Goal: Feedback & Contribution: Contribute content

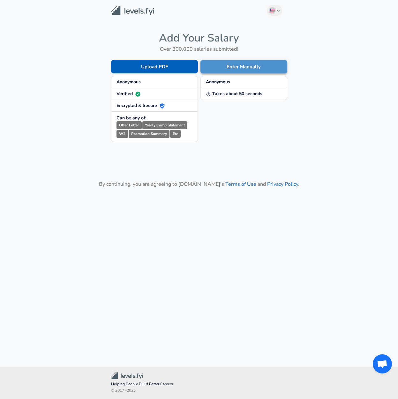
click at [238, 66] on button "Enter Manually" at bounding box center [243, 66] width 87 height 13
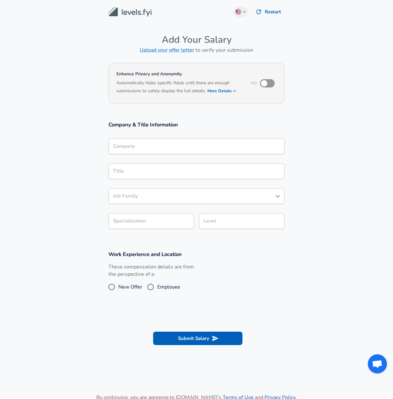
scroll to position [6, 0]
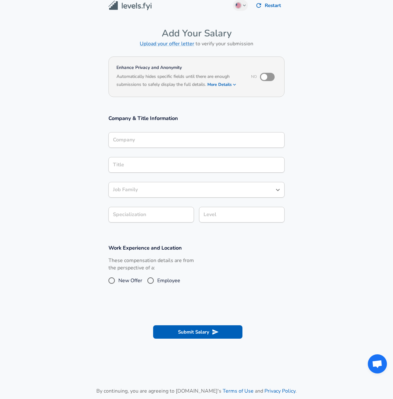
click at [137, 148] on div "Company" at bounding box center [196, 140] width 176 height 16
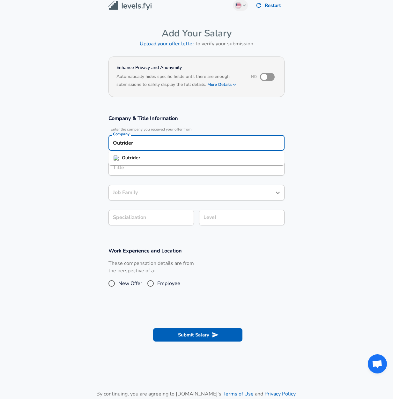
type input "Outrider"
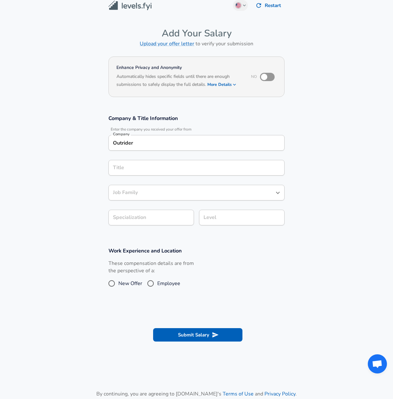
click at [72, 179] on section "Company & Title Information Enter the company you received your offer from Comp…" at bounding box center [196, 173] width 393 height 132
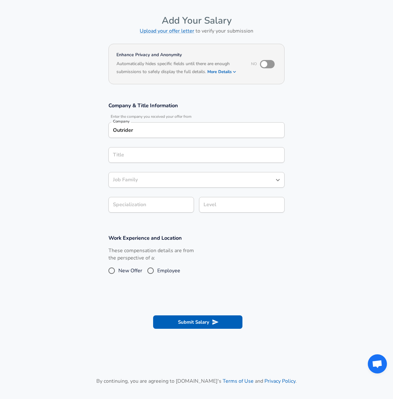
click at [128, 160] on input "Title" at bounding box center [196, 155] width 170 height 10
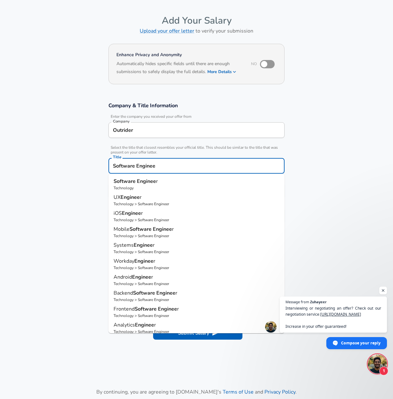
type input "Software Engineer"
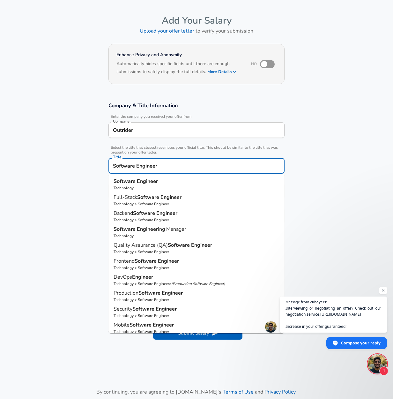
click at [119, 182] on strong "Software" at bounding box center [125, 181] width 23 height 7
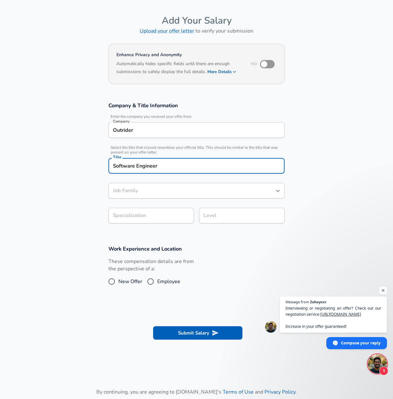
type input "Software Engineer"
click at [49, 183] on section "Company & Title Information Enter the company you received your offer from Comp…" at bounding box center [196, 165] width 393 height 143
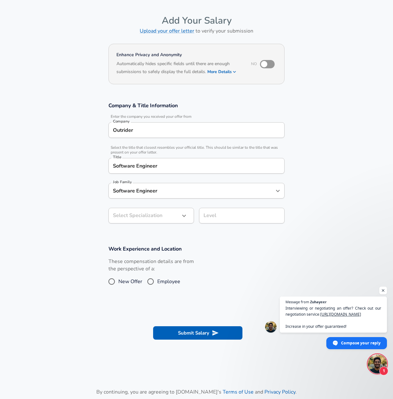
click at [136, 198] on div "Software Engineer Job Family" at bounding box center [196, 191] width 176 height 16
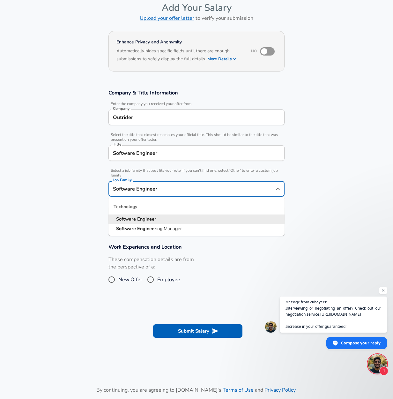
click at [61, 182] on section "Company & Title Information Enter the company you received your offer from Comp…" at bounding box center [196, 159] width 393 height 154
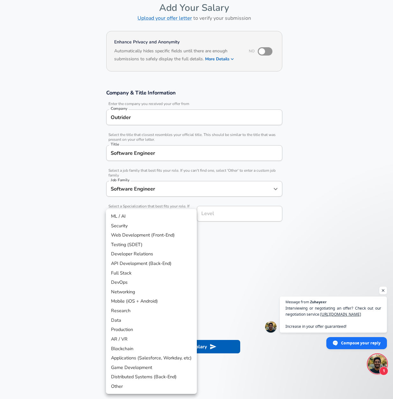
scroll to position [51, 0]
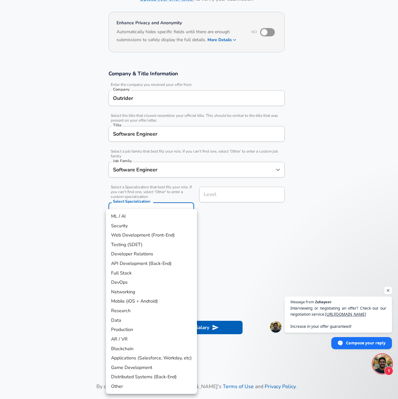
click at [149, 216] on body "English ([GEOGRAPHIC_DATA]) Change Restart Add Your Salary Upload your offer le…" at bounding box center [199, 148] width 398 height 399
click at [121, 389] on li "Other" at bounding box center [151, 386] width 91 height 10
type input "Other"
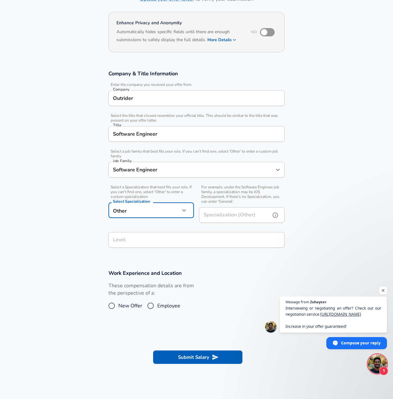
click at [227, 217] on input "Specialization (Other)" at bounding box center [233, 215] width 69 height 16
click at [242, 247] on div "Level" at bounding box center [196, 240] width 176 height 16
type input "Robotics"
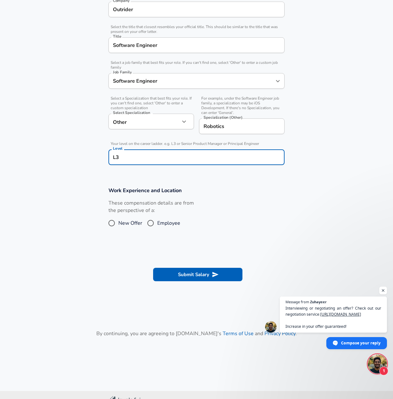
scroll to position [140, 0]
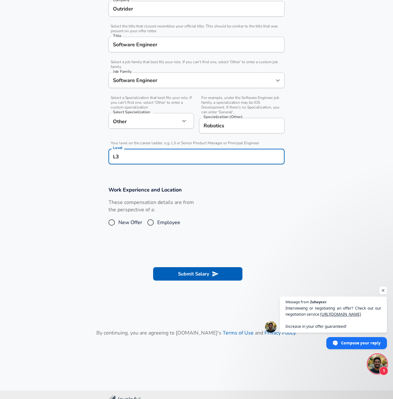
type input "L3"
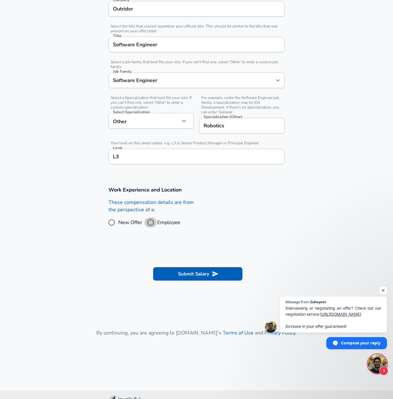
click at [153, 225] on input "Employee" at bounding box center [150, 222] width 13 height 10
radio input "true"
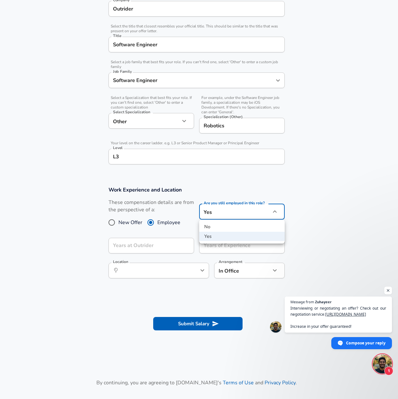
click at [242, 213] on body "English ([GEOGRAPHIC_DATA]) Change Restart Add Your Salary Upload your offer le…" at bounding box center [199, 59] width 398 height 399
click at [202, 226] on li "No" at bounding box center [241, 227] width 85 height 10
type input "no"
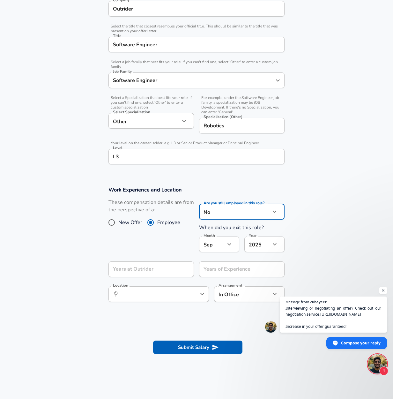
click at [217, 246] on body "English ([GEOGRAPHIC_DATA]) Change Restart Add Your Salary Upload your offer le…" at bounding box center [196, 59] width 393 height 399
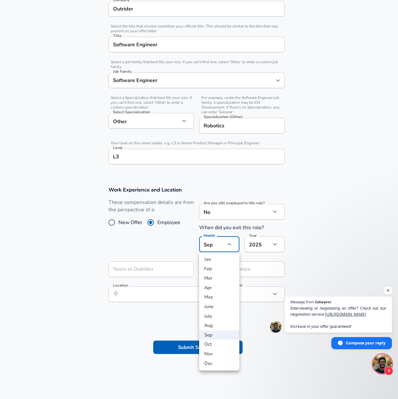
click at [215, 363] on li "Dec" at bounding box center [219, 363] width 40 height 10
type input "12"
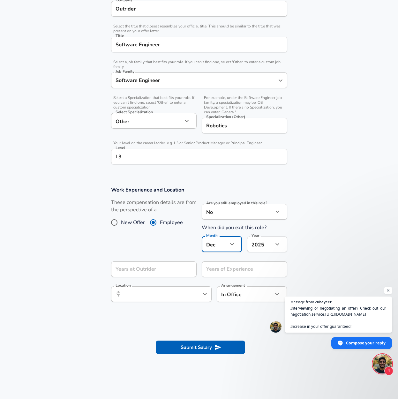
click at [262, 246] on body "English ([GEOGRAPHIC_DATA]) Change Restart Add Your Salary Upload your offer le…" at bounding box center [199, 59] width 398 height 399
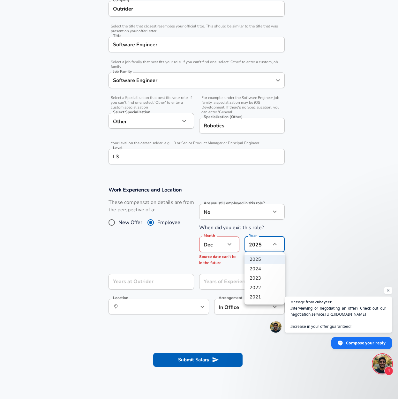
click at [261, 268] on li "2024" at bounding box center [264, 269] width 40 height 10
type input "2024"
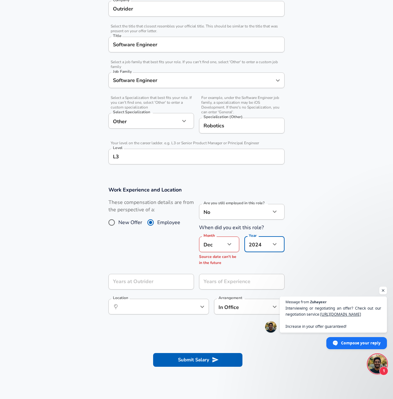
click at [331, 246] on section "Work Experience and Location These compensation details are from the perspectiv…" at bounding box center [196, 254] width 393 height 150
click at [143, 279] on input "Years at Outrider" at bounding box center [143, 282] width 71 height 16
click at [210, 251] on body "English ([GEOGRAPHIC_DATA]) Change Restart Add Your Salary Upload your offer le…" at bounding box center [196, 59] width 393 height 399
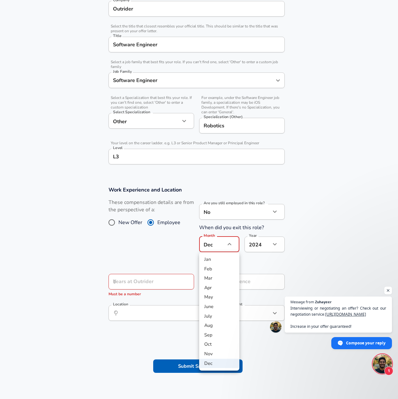
click at [212, 363] on li "Dec" at bounding box center [219, 363] width 40 height 10
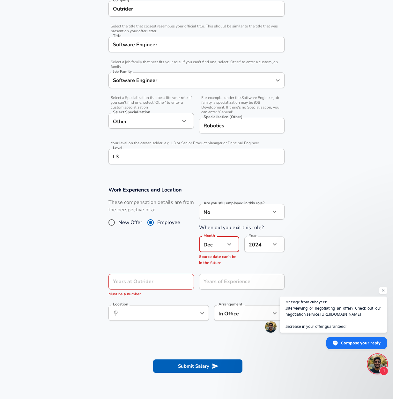
click at [159, 249] on div "These compensation details are from the perspective of a: New Offer Employee" at bounding box center [148, 234] width 91 height 70
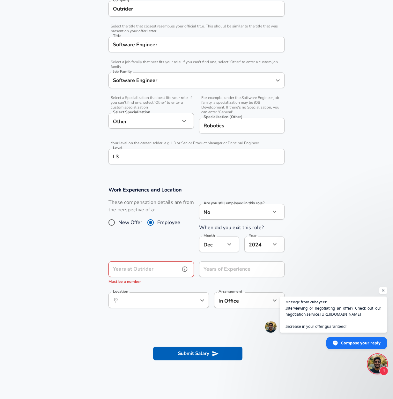
click at [142, 271] on input "Years at Outrider" at bounding box center [143, 269] width 71 height 16
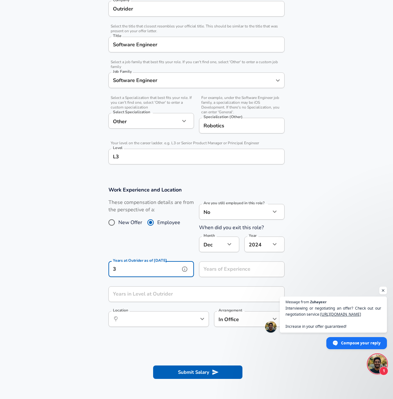
type input "3"
click at [143, 245] on div "These compensation details are from the perspective of a: New Offer Employee" at bounding box center [148, 227] width 91 height 57
click at [220, 274] on input "Years of Experience" at bounding box center [234, 269] width 71 height 16
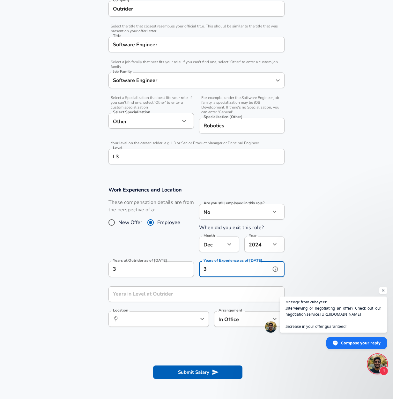
type input "3"
click at [168, 297] on input "Years in Level at Outrider" at bounding box center [189, 294] width 162 height 16
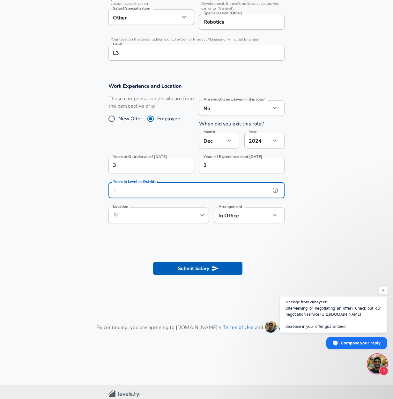
scroll to position [255, 0]
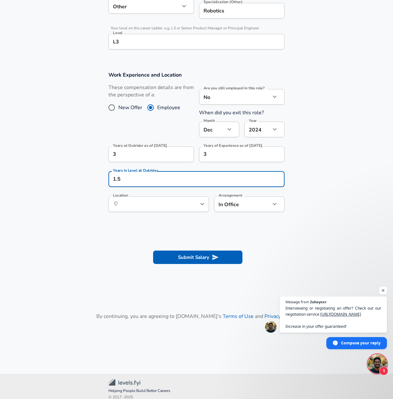
click at [91, 262] on section "Submit Salary" at bounding box center [196, 256] width 393 height 36
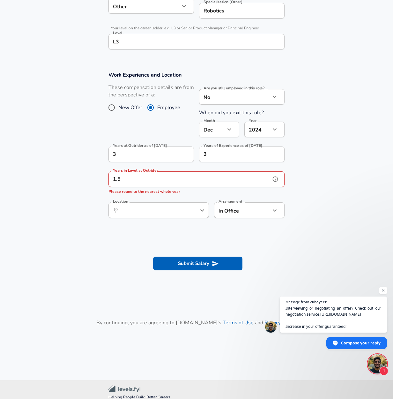
click at [138, 186] on input "1.5" at bounding box center [189, 179] width 162 height 16
type input "1"
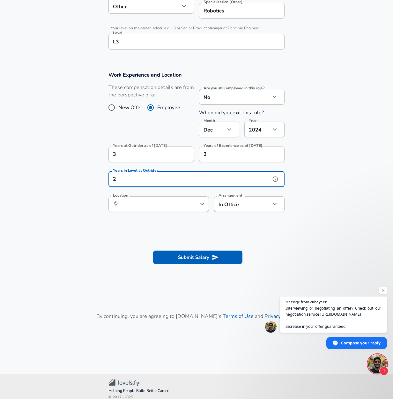
type input "2"
click at [146, 228] on section at bounding box center [196, 232] width 393 height 12
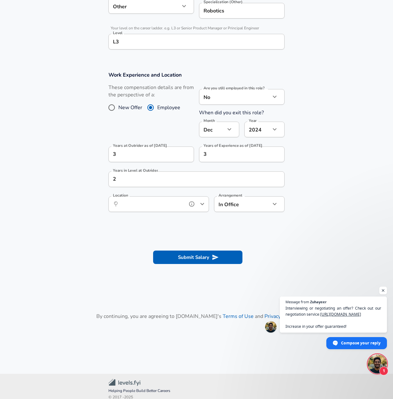
click at [143, 206] on input "Location" at bounding box center [151, 204] width 65 height 10
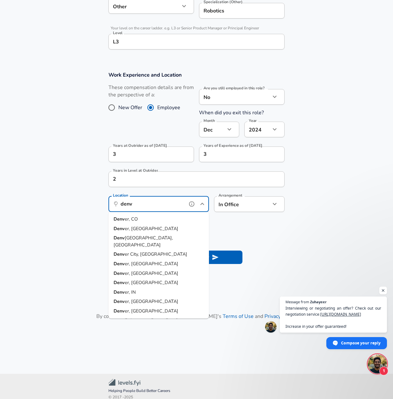
click at [133, 217] on span "er, CO" at bounding box center [131, 219] width 13 height 6
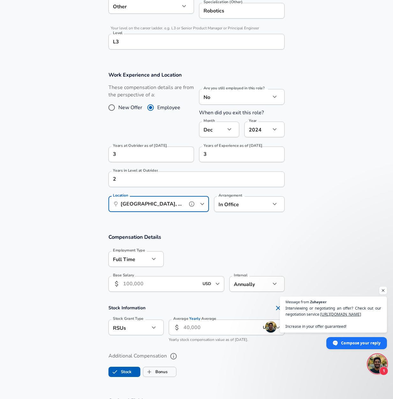
type input "[GEOGRAPHIC_DATA], [GEOGRAPHIC_DATA]"
click at [234, 214] on div "Arrangement In Office office Arrangement" at bounding box center [247, 203] width 76 height 25
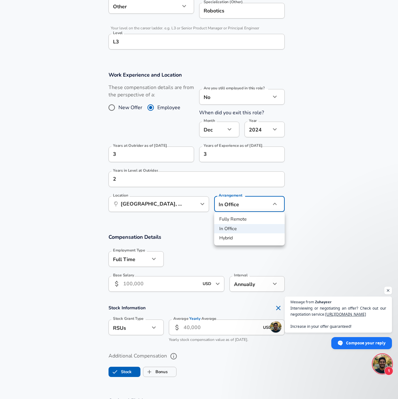
click at [231, 240] on li "Hybrid" at bounding box center [249, 238] width 70 height 10
type input "hybrid"
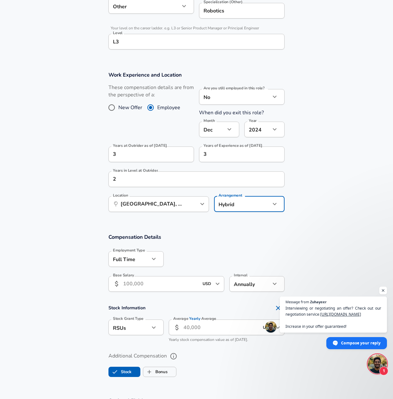
click at [70, 226] on section "Compensation Details Employment Type [DEMOGRAPHIC_DATA] full_time Employment Ty…" at bounding box center [196, 308] width 393 height 164
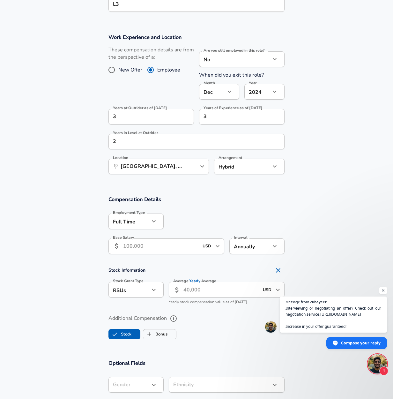
scroll to position [293, 0]
click at [144, 244] on input "Base Salary" at bounding box center [161, 246] width 76 height 16
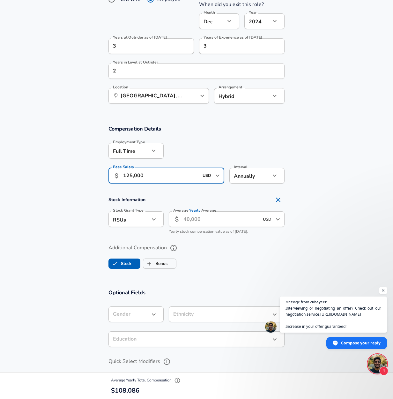
scroll to position [370, 0]
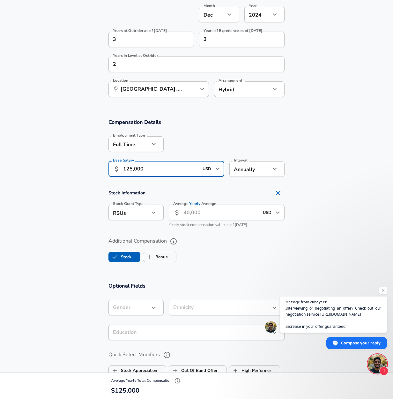
type input "125,000"
click at [153, 214] on icon "button" at bounding box center [154, 213] width 8 height 8
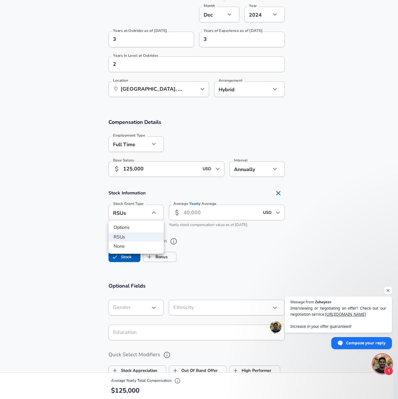
click at [128, 228] on li "Options" at bounding box center [135, 228] width 55 height 10
type input "option"
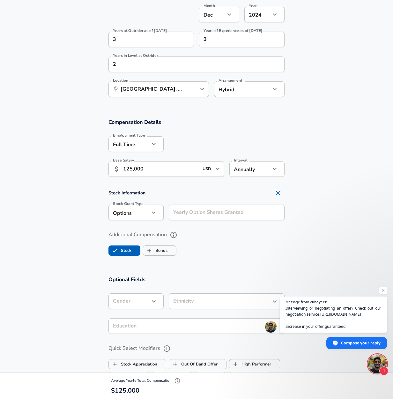
click at [202, 214] on input "Yearly Option Shares Granted" at bounding box center [227, 212] width 116 height 16
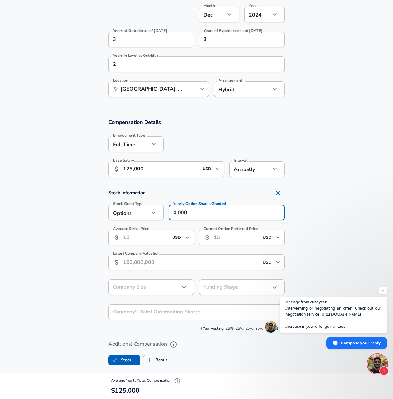
type input "4,000"
click at [322, 208] on section "Stock Information Stock Grant Type Options option Stock Grant Type Yearly Optio…" at bounding box center [196, 260] width 393 height 147
click at [130, 242] on input "Average Strike Price" at bounding box center [145, 237] width 45 height 16
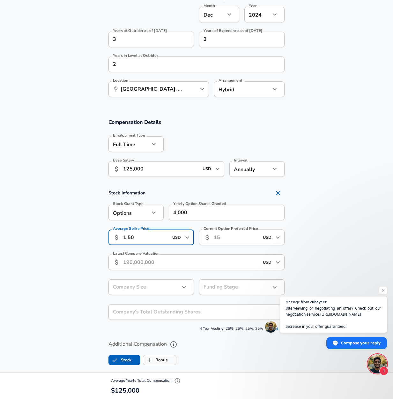
type input "1.50"
click at [324, 174] on section "Compensation Details Employment Type [DEMOGRAPHIC_DATA] full_time Employment Ty…" at bounding box center [196, 149] width 393 height 62
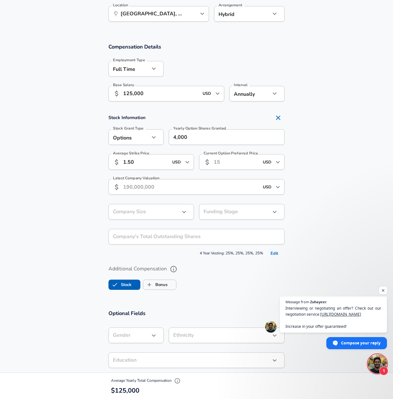
scroll to position [446, 0]
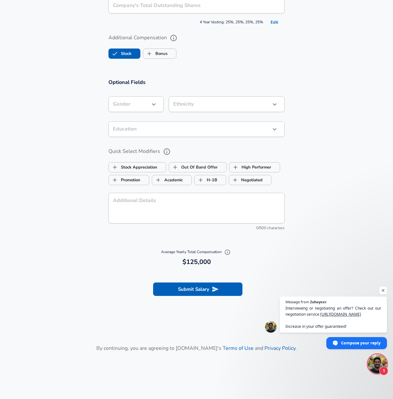
click at [193, 290] on button "Submit Salary" at bounding box center [197, 288] width 89 height 13
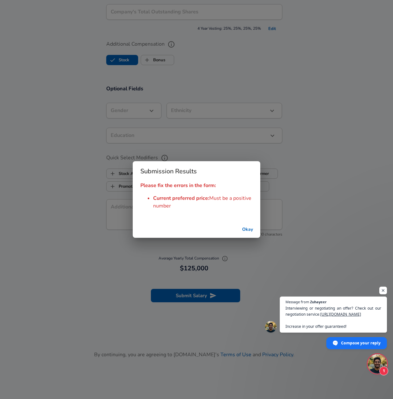
scroll to position [682, 0]
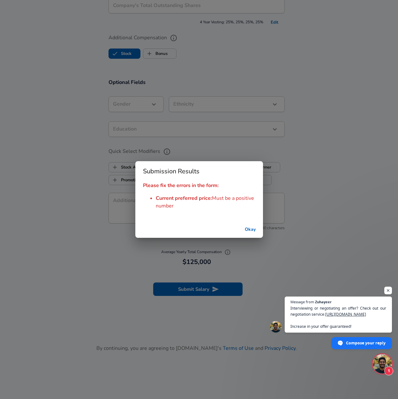
click at [249, 231] on button "Okay" at bounding box center [250, 230] width 20 height 12
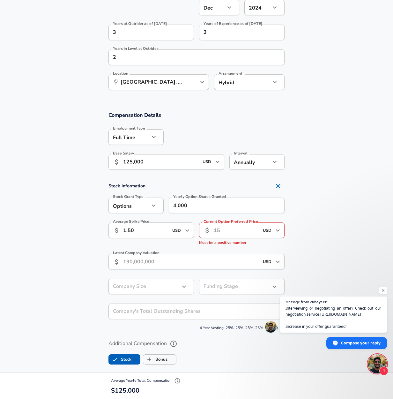
scroll to position [376, 0]
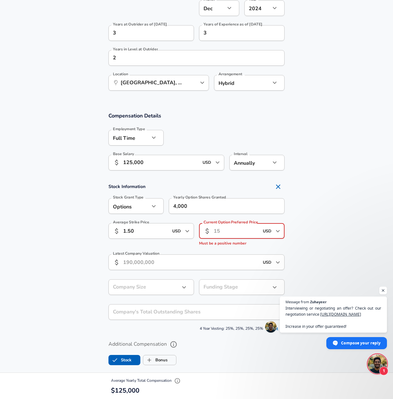
click at [235, 236] on input "Current Option Preferred Price" at bounding box center [236, 231] width 45 height 16
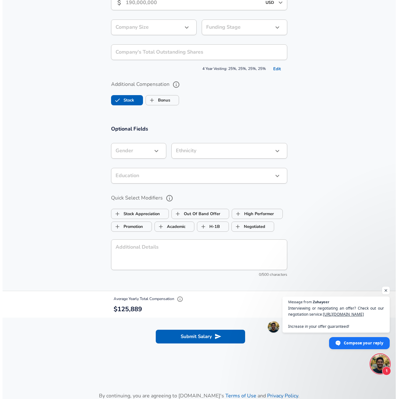
scroll to position [682, 0]
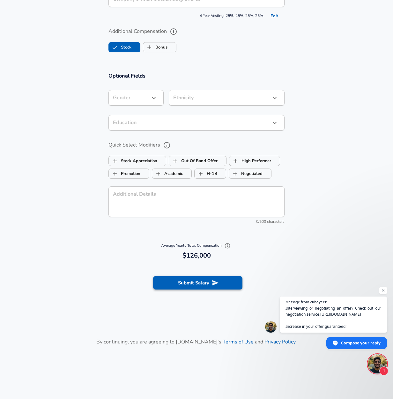
type input "1.75"
click at [196, 285] on button "Submit Salary" at bounding box center [197, 282] width 89 height 13
